Goal: Information Seeking & Learning: Learn about a topic

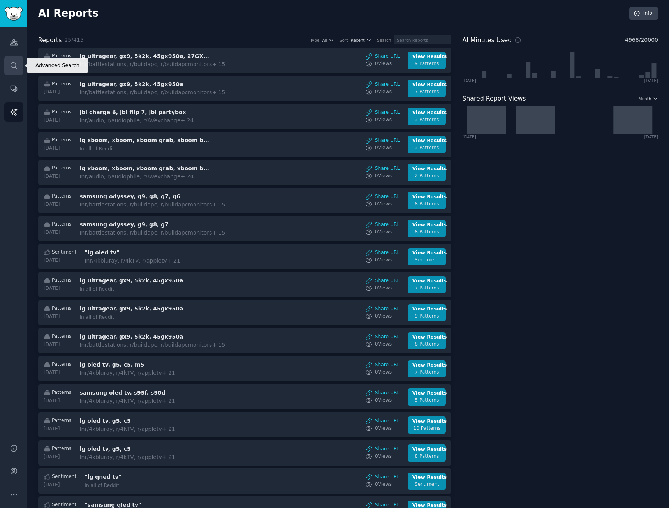
click at [11, 65] on icon "Sidebar" at bounding box center [14, 65] width 6 height 6
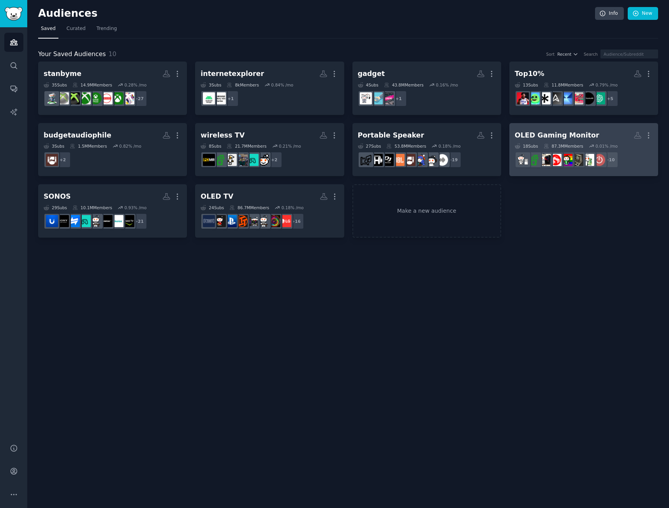
click at [582, 127] on link "OLED Gaming Monitor More 18 Sub s 87.3M Members 0.01 % /mo + 10" at bounding box center [583, 149] width 149 height 53
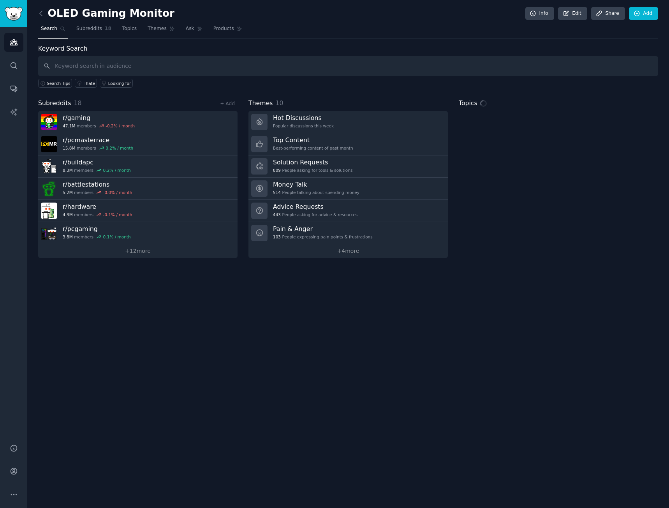
click at [104, 67] on input "text" at bounding box center [348, 66] width 620 height 20
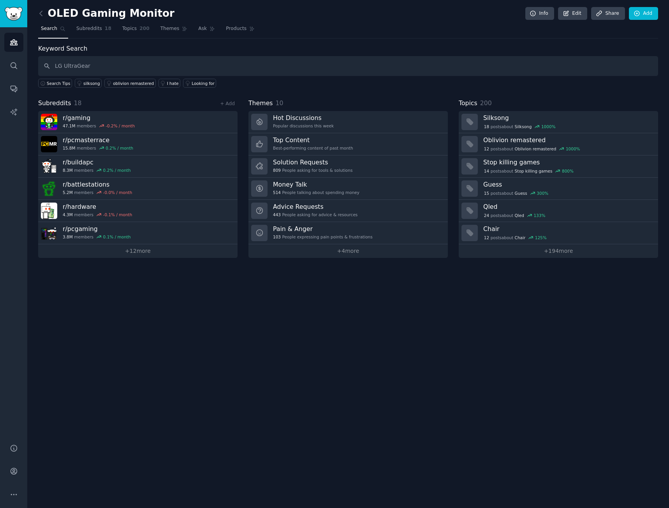
type input "LG UltraGear"
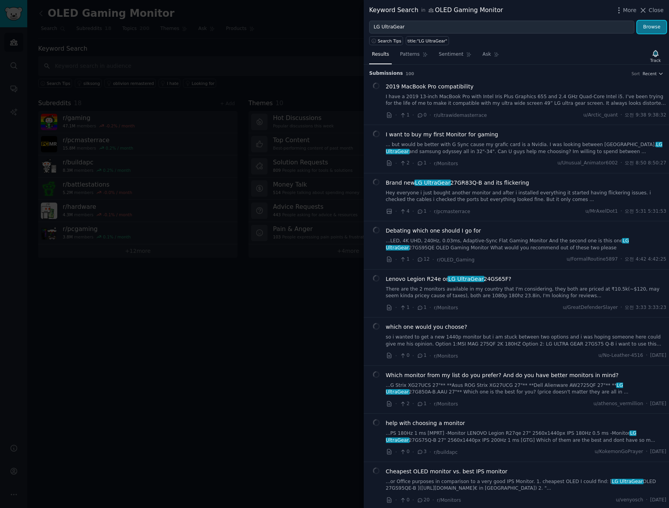
click at [660, 31] on button "Browse" at bounding box center [651, 27] width 29 height 13
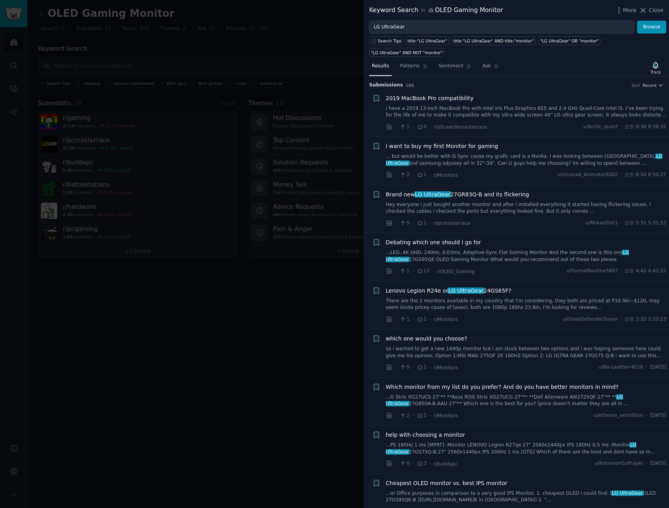
click at [651, 76] on div "Submission s 100 Sort Recent" at bounding box center [516, 82] width 294 height 12
click at [632, 9] on span "More" at bounding box center [630, 10] width 14 height 8
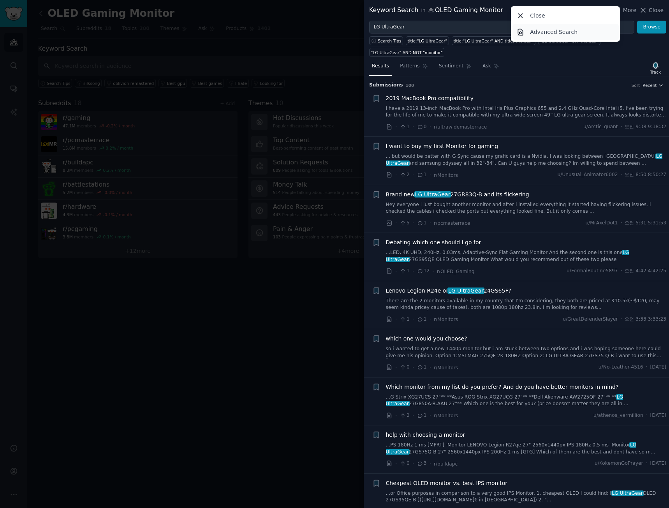
click at [585, 40] on link "Advanced Search" at bounding box center [565, 32] width 106 height 16
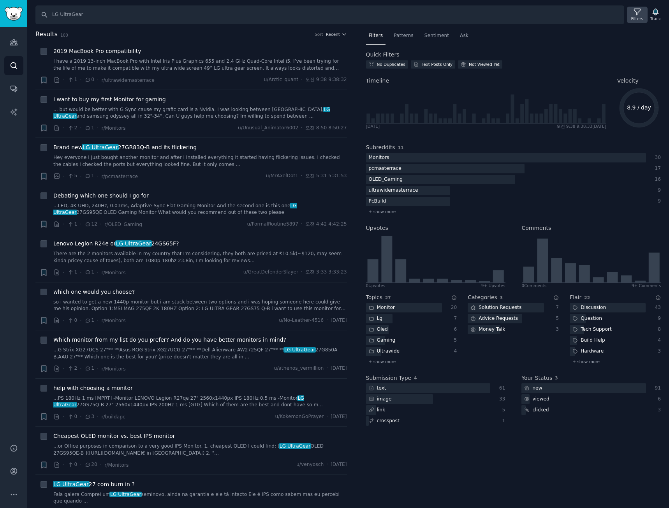
click at [643, 18] on div "Filters" at bounding box center [637, 18] width 12 height 5
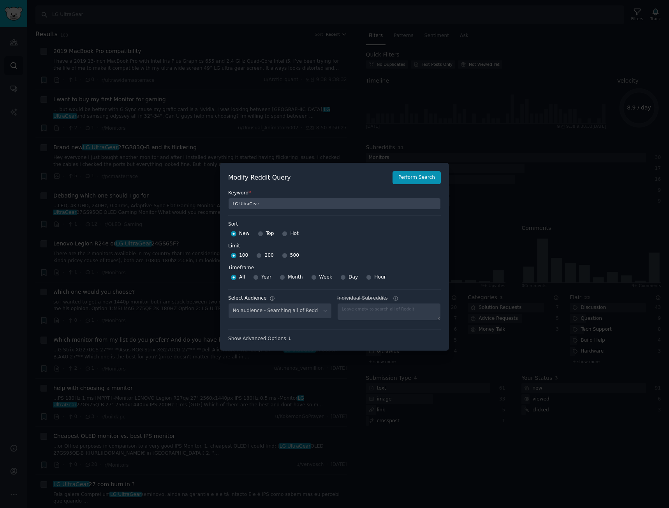
select select "a094687530"
click at [278, 255] on div "100 200 500" at bounding box center [334, 255] width 213 height 12
click at [283, 258] on input "500" at bounding box center [284, 255] width 5 height 5
radio input "true"
click at [319, 279] on span "Week" at bounding box center [325, 277] width 13 height 7
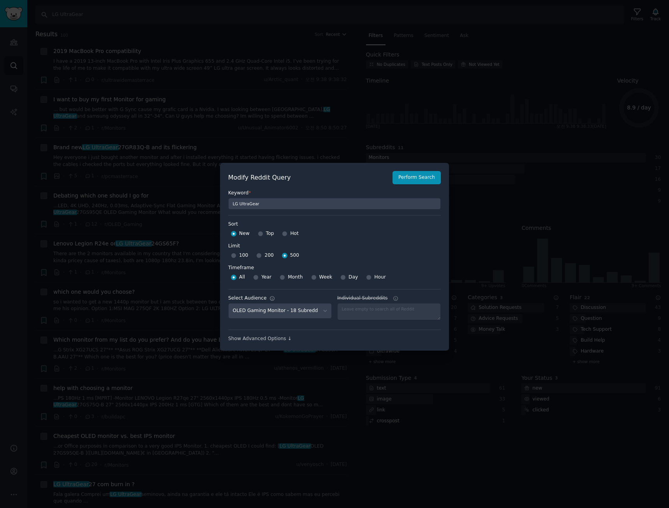
click at [317, 279] on input "Week" at bounding box center [313, 276] width 5 height 5
radio input "true"
click at [428, 178] on button "Perform Search" at bounding box center [416, 177] width 48 height 13
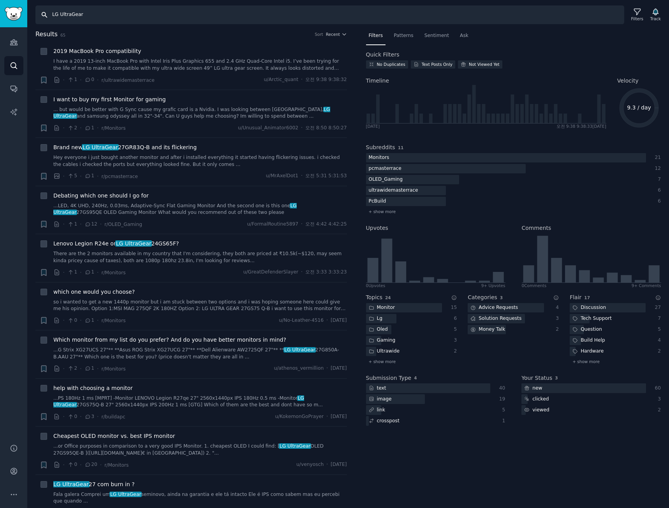
drag, startPoint x: 90, startPoint y: 14, endPoint x: -5, endPoint y: 2, distance: 95.8
click at [0, 2] on html "Advanced Search Audiences Search Conversations AI Reports Help Account More Sea…" at bounding box center [334, 254] width 669 height 508
type input "45GX90A"
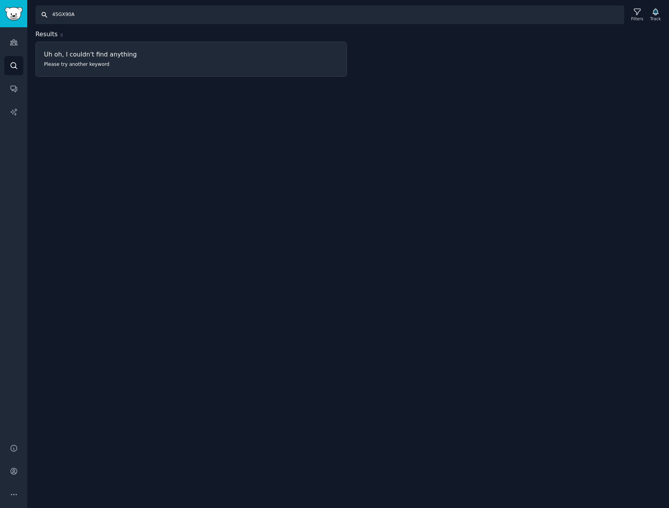
click at [67, 22] on input "45GX90A" at bounding box center [329, 14] width 589 height 19
click at [77, 19] on input "45GX90A" at bounding box center [329, 14] width 589 height 19
